Goal: Information Seeking & Learning: Check status

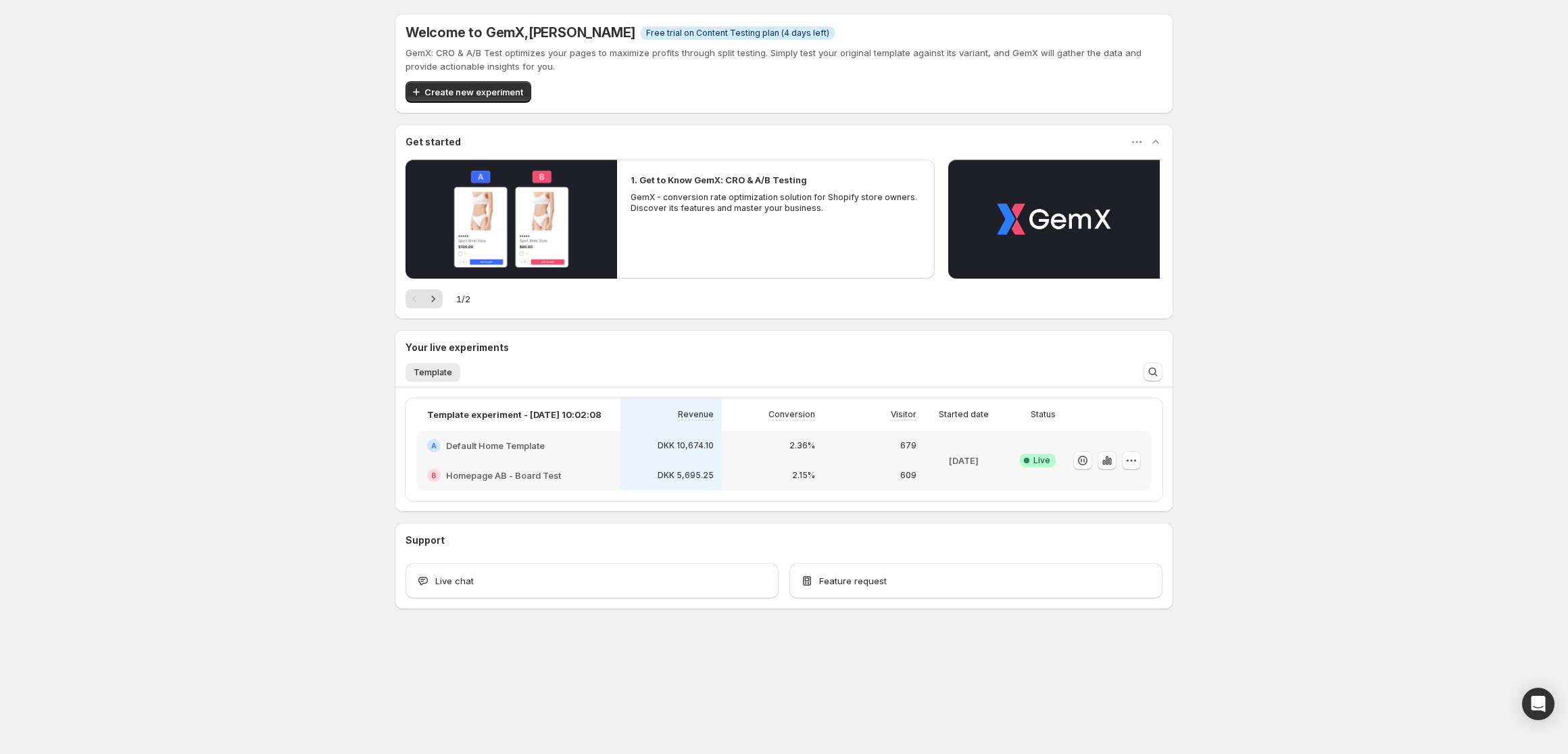
click at [1108, 465] on icon "button" at bounding box center [1107, 461] width 14 height 14
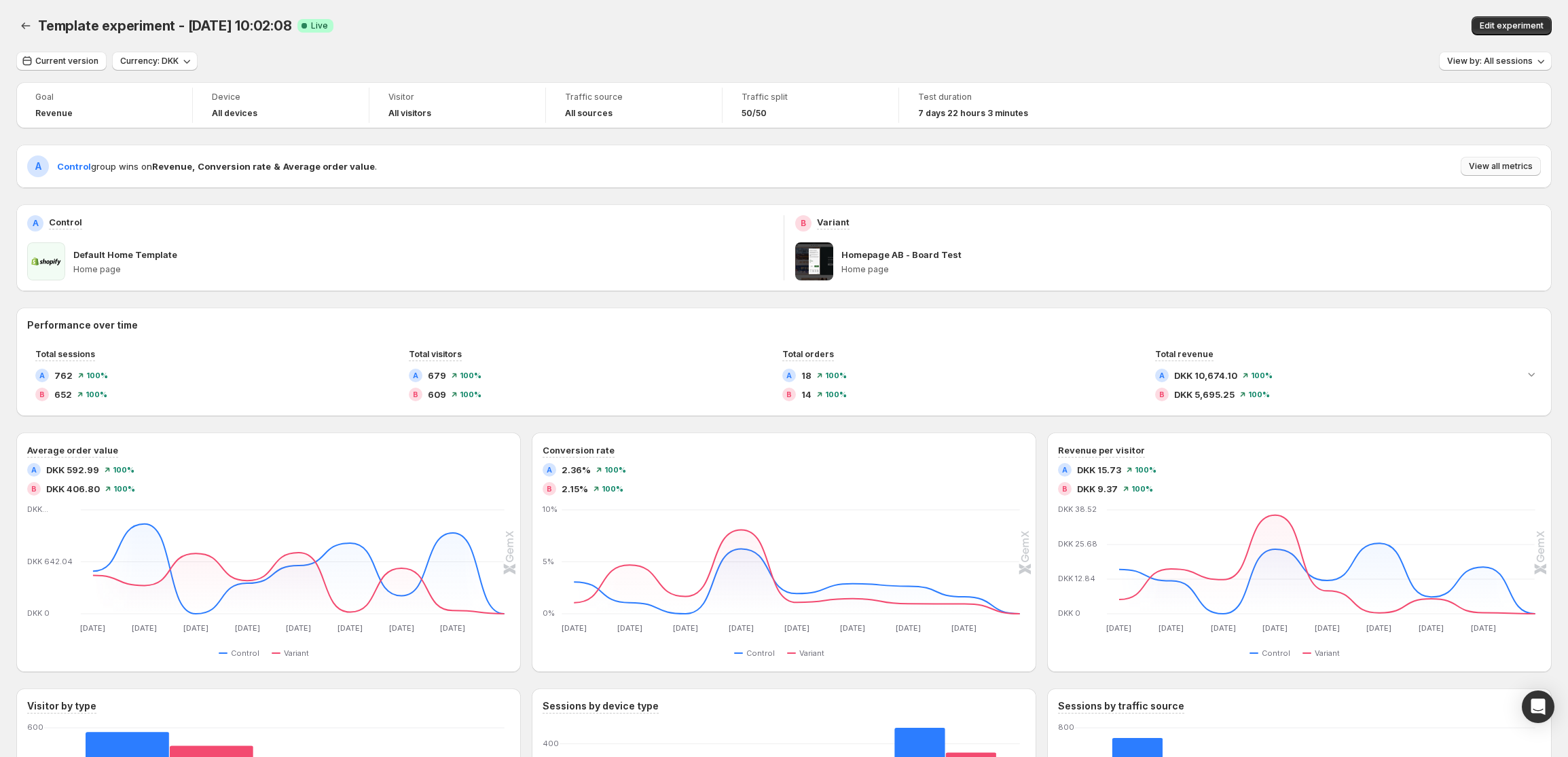
click at [1164, 158] on button "View all metrics" at bounding box center [1500, 165] width 80 height 19
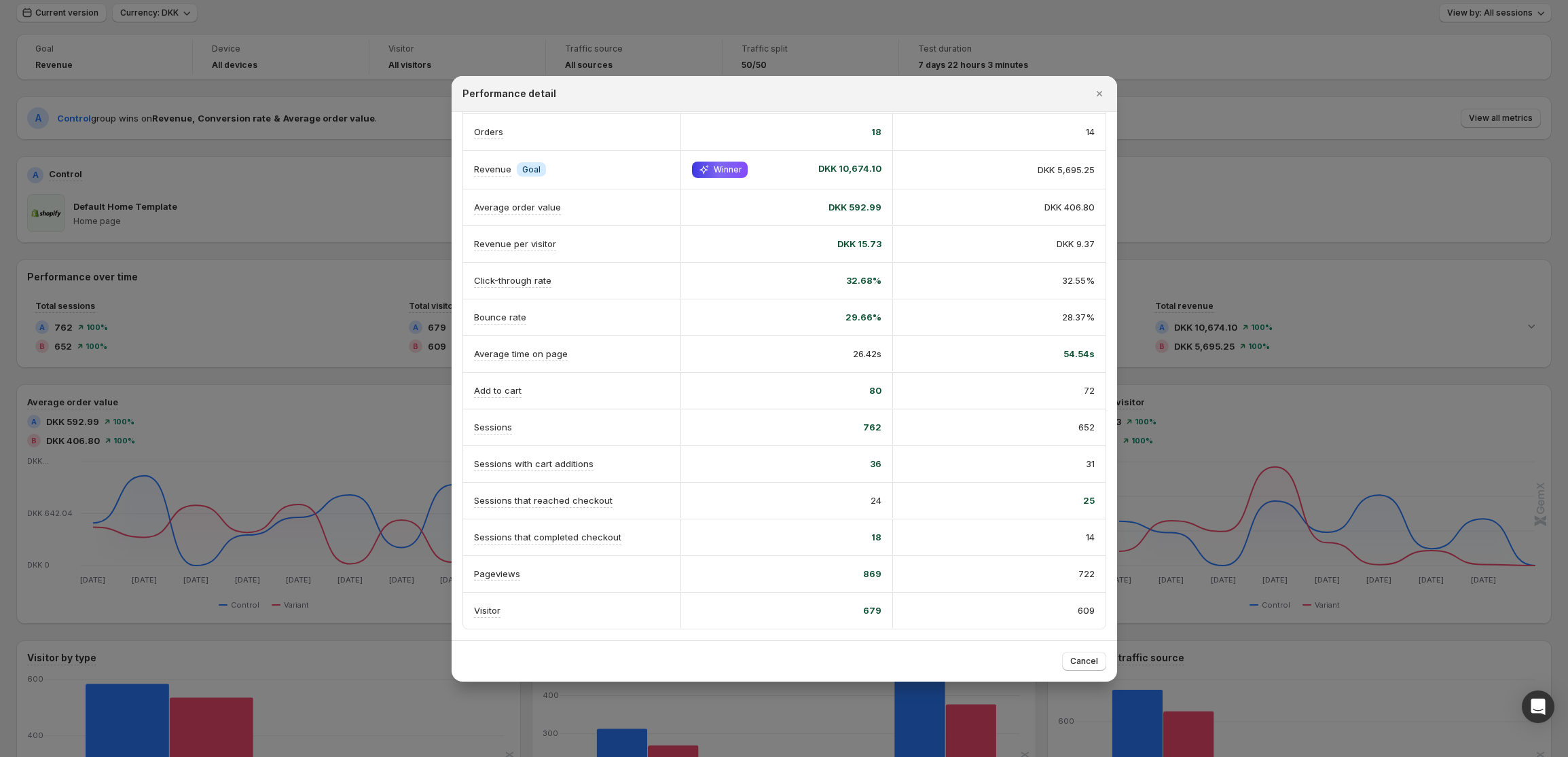
scroll to position [115, 0]
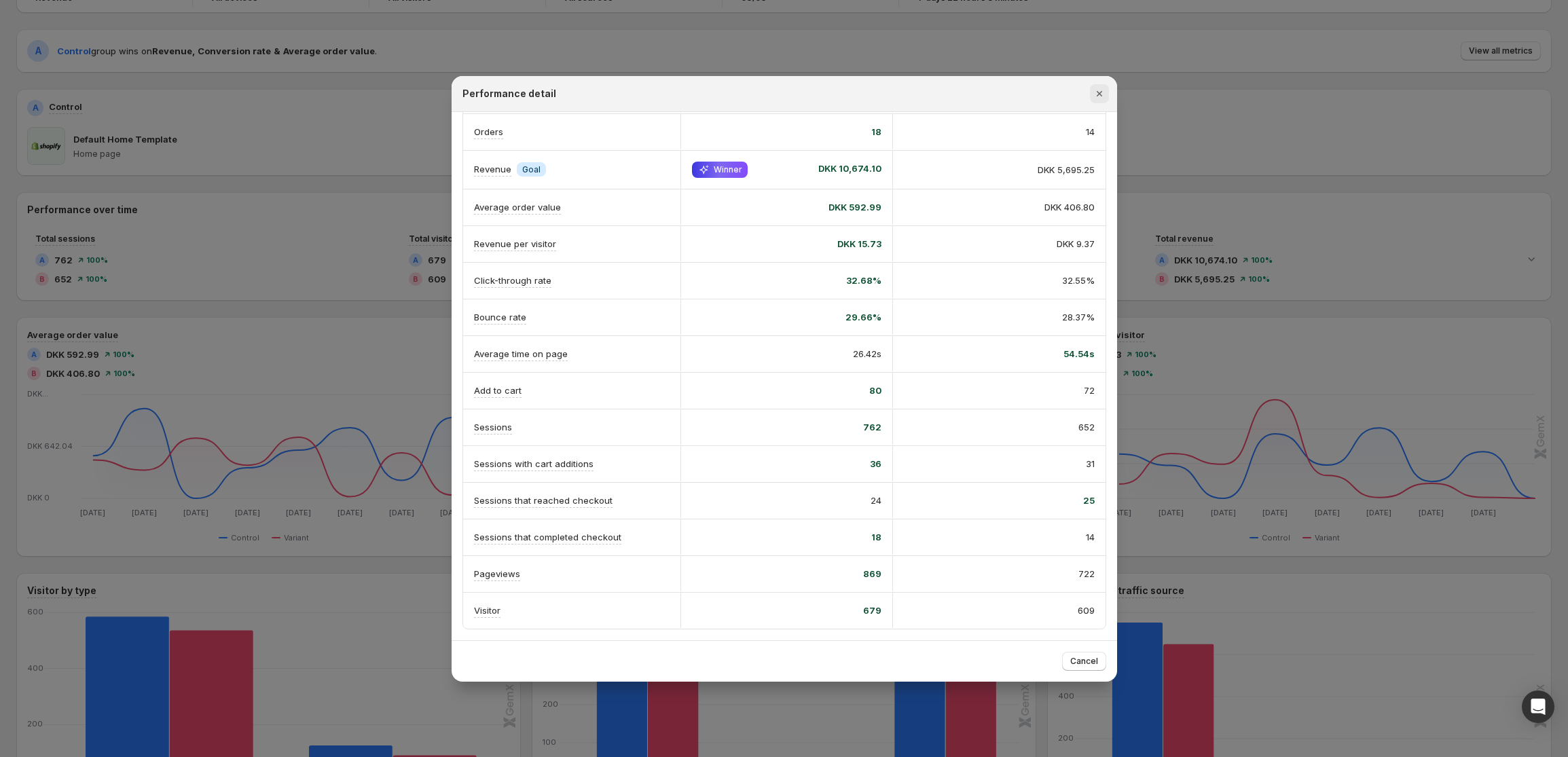
click at [1098, 94] on icon "Close" at bounding box center [1099, 94] width 6 height 6
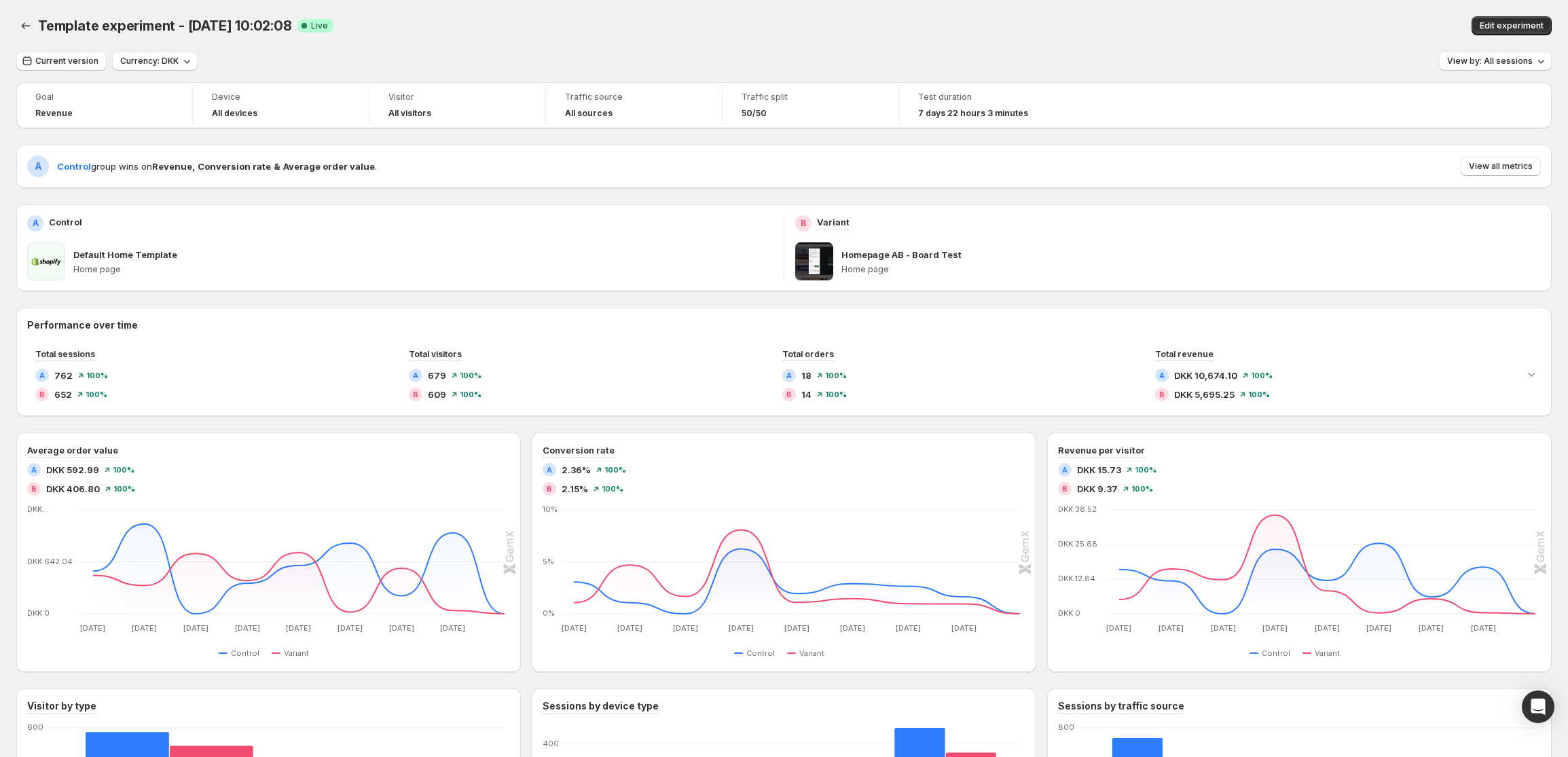
click at [1164, 54] on div "Current version Currency: DKK View by: All sessions" at bounding box center [784, 61] width 1535 height 20
click at [29, 32] on button "Back" at bounding box center [26, 26] width 19 height 19
